Goal: Find specific page/section: Find specific page/section

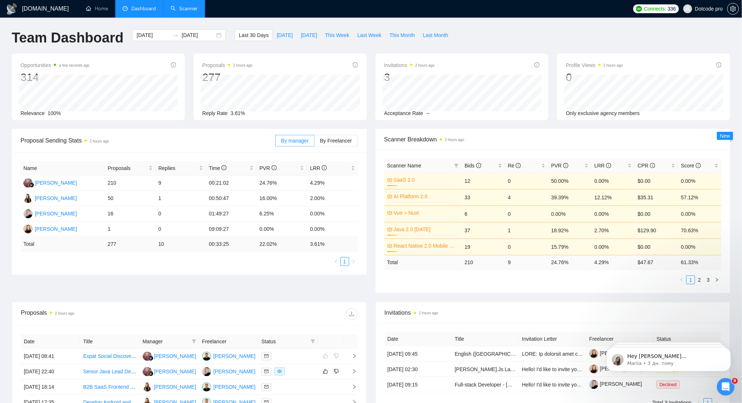
click at [198, 10] on link "Scanner" at bounding box center [184, 8] width 27 height 6
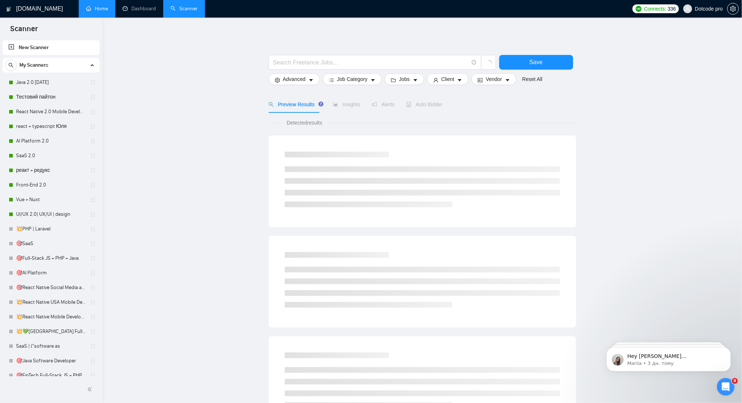
click at [96, 7] on link "Home" at bounding box center [97, 8] width 22 height 6
